Goal: Transaction & Acquisition: Purchase product/service

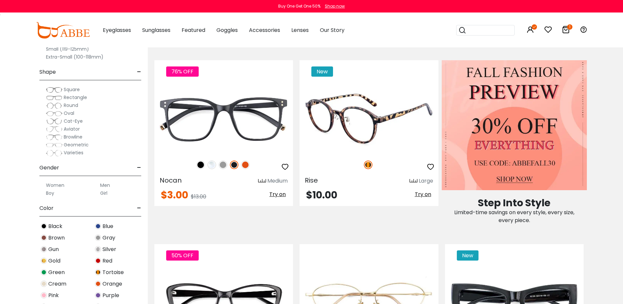
scroll to position [197, 0]
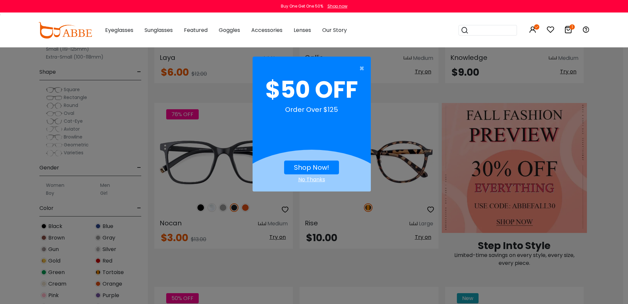
click at [397, 199] on div "× $50 OFF Order Over $125 Shop Now! No Thanks" at bounding box center [314, 152] width 628 height 304
click at [314, 177] on div "No Thanks" at bounding box center [312, 179] width 118 height 8
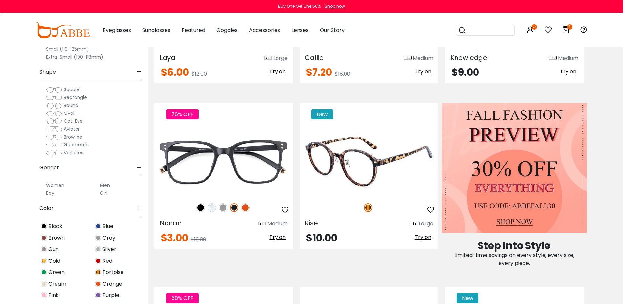
click at [381, 227] on div "Rise Large" at bounding box center [369, 222] width 139 height 11
click at [345, 160] on img at bounding box center [369, 160] width 139 height 69
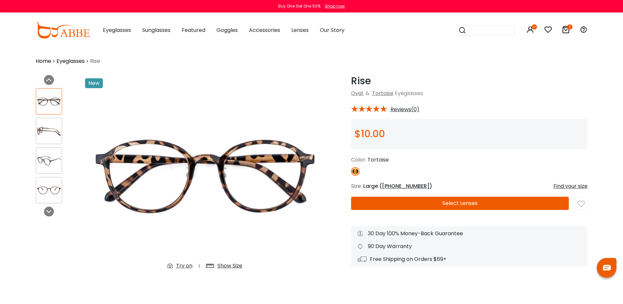
click at [430, 200] on button "Select Lenses" at bounding box center [460, 202] width 218 height 13
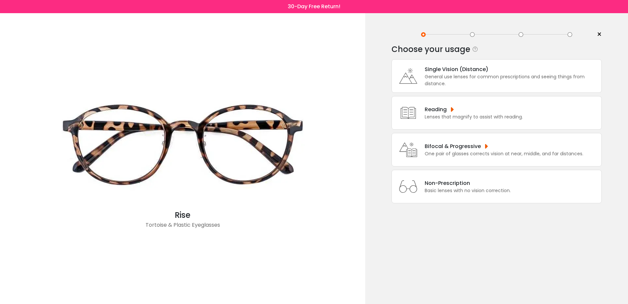
click at [466, 153] on div "One pair of glasses corrects vision at near, middle, and far distances." at bounding box center [504, 153] width 159 height 7
click at [487, 144] on div "Bifocal & Progressive" at bounding box center [504, 146] width 159 height 8
